Goal: Task Accomplishment & Management: Manage account settings

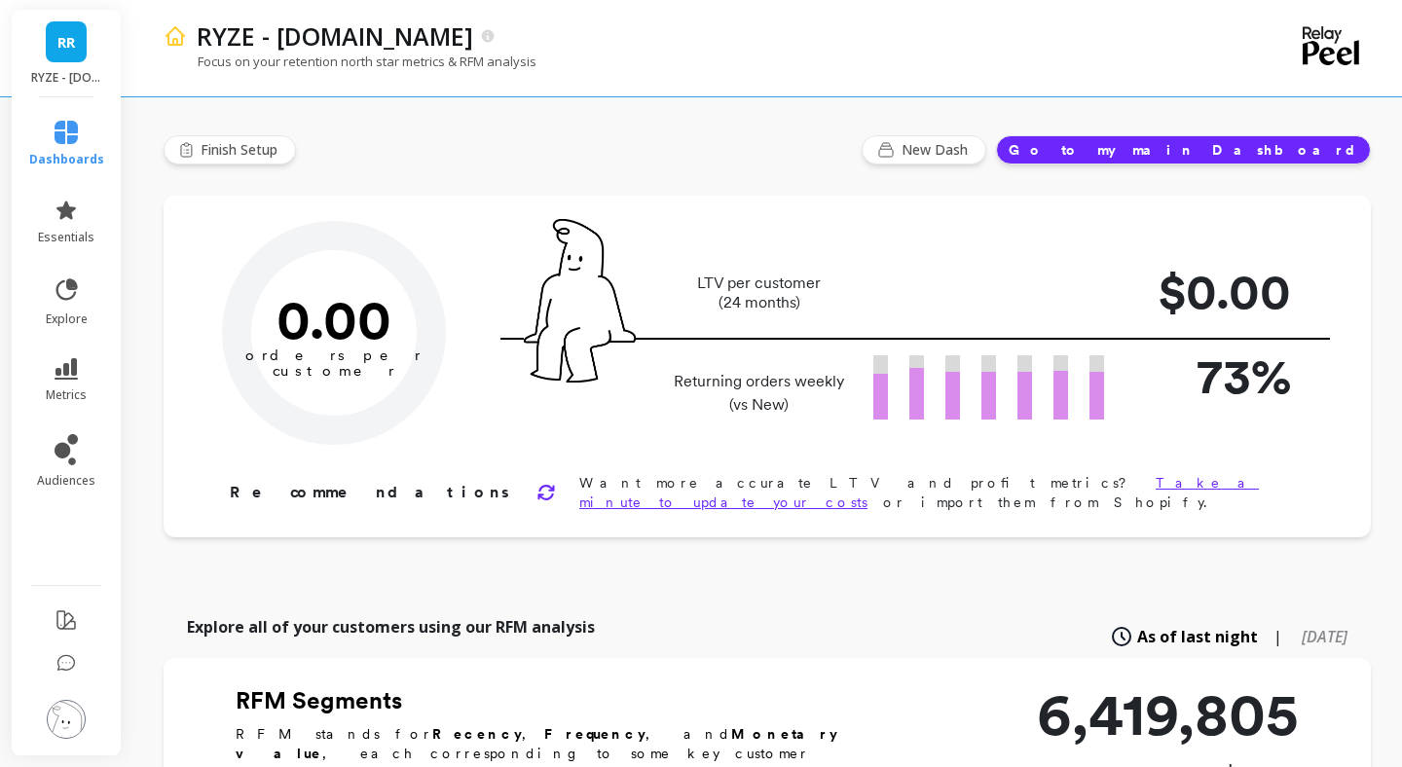
click at [68, 723] on img at bounding box center [66, 719] width 39 height 39
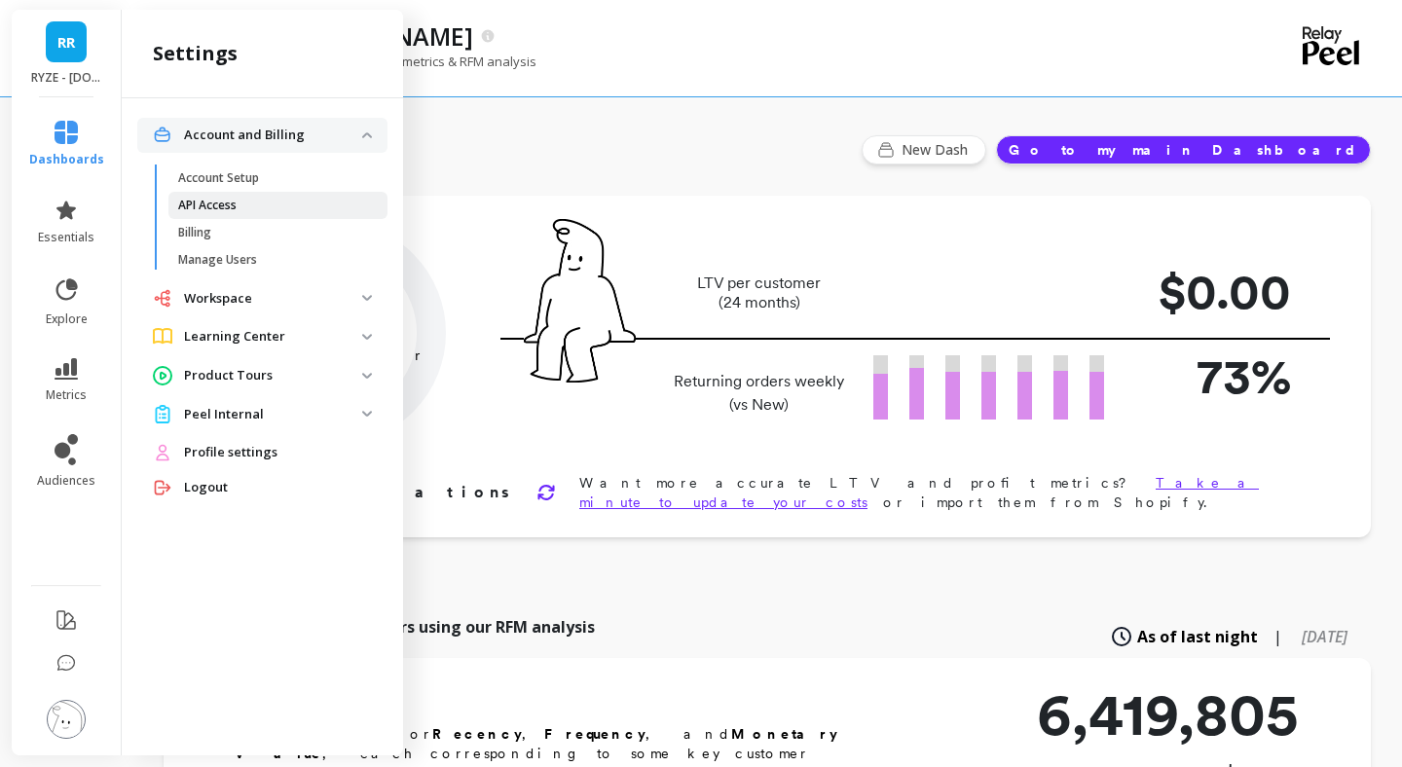
click at [208, 201] on p "API Access" at bounding box center [207, 206] width 58 height 16
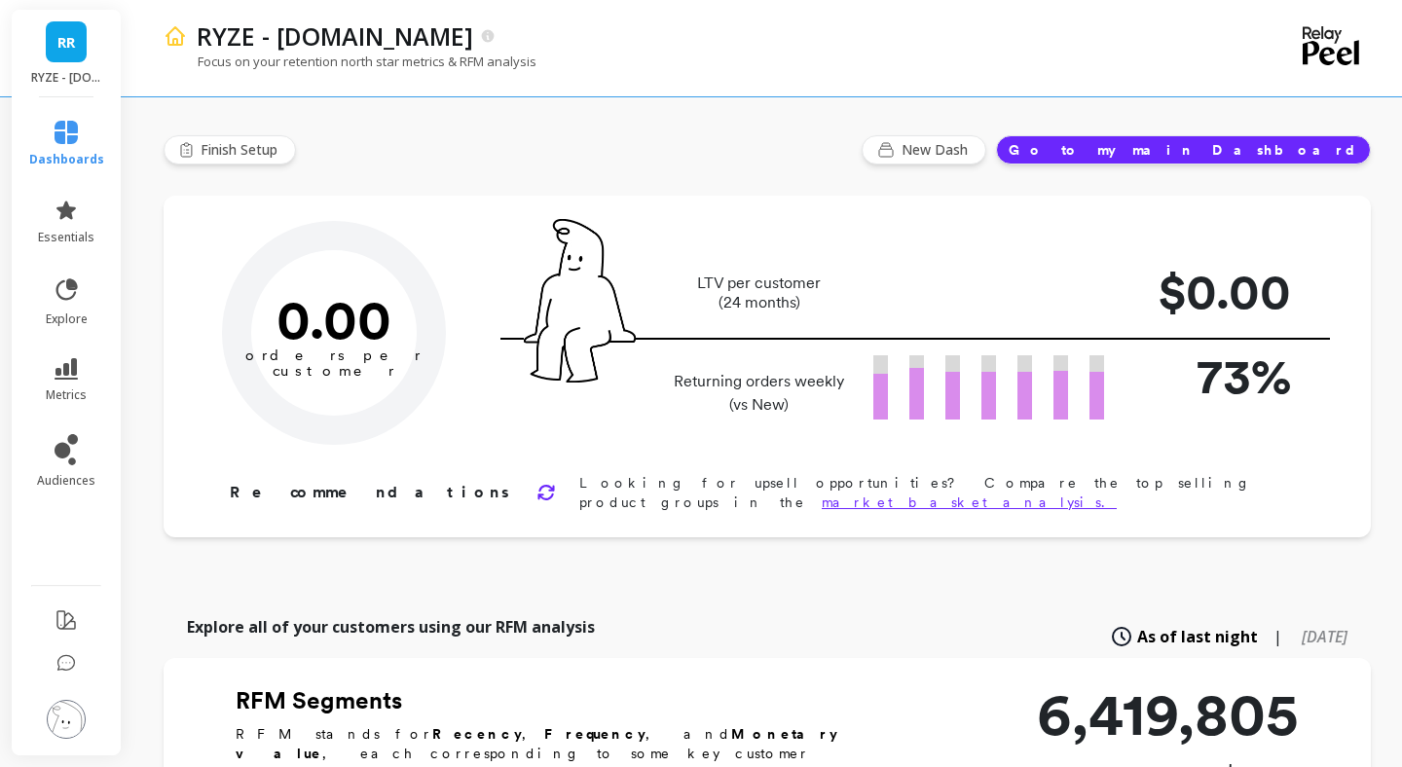
click at [70, 721] on img at bounding box center [66, 719] width 39 height 39
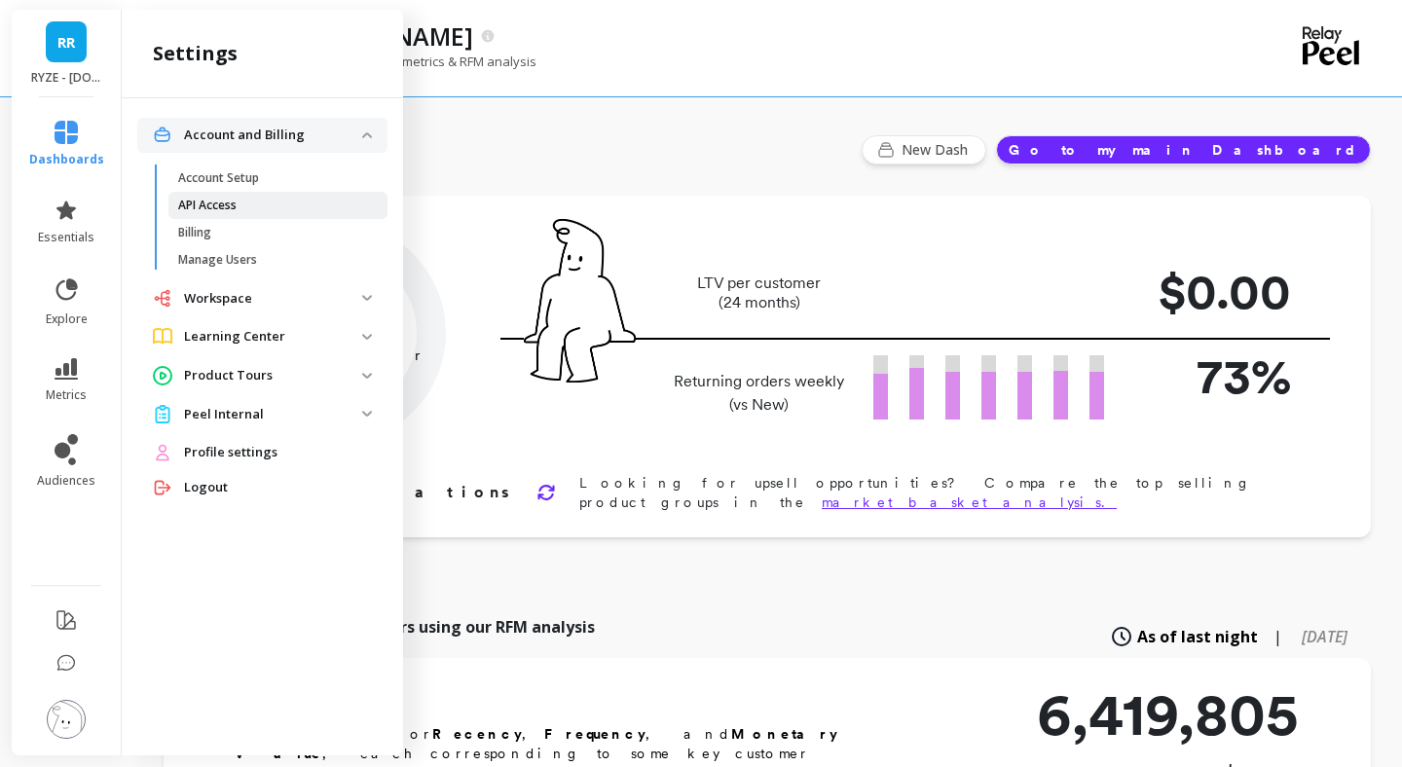
click at [224, 212] on p "API Access" at bounding box center [207, 206] width 58 height 16
